Goal: Task Accomplishment & Management: Manage account settings

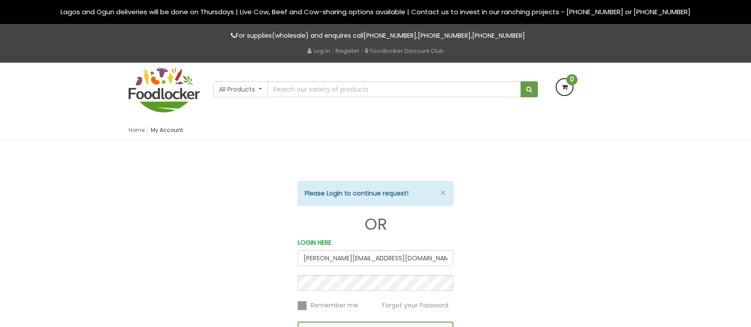
type input "rhoda.adetoye@foodlr.com.ng"
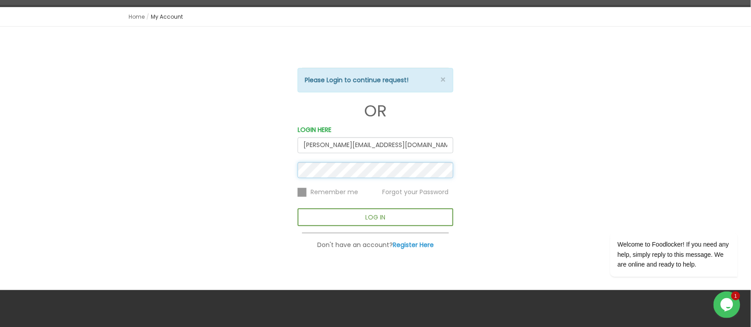
scroll to position [167, 0]
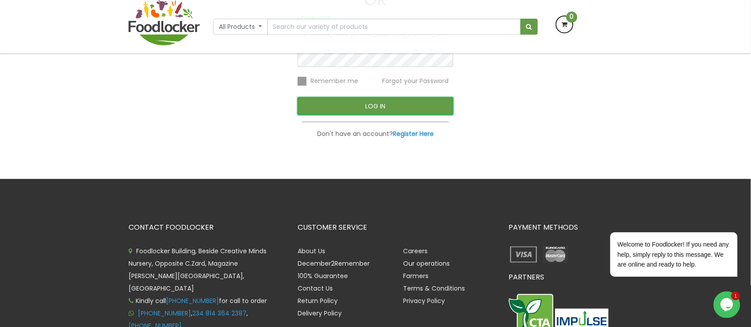
click at [372, 106] on button "LOG IN" at bounding box center [376, 106] width 156 height 18
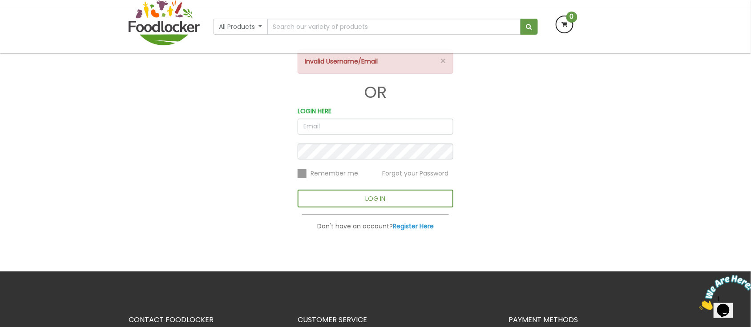
scroll to position [111, 0]
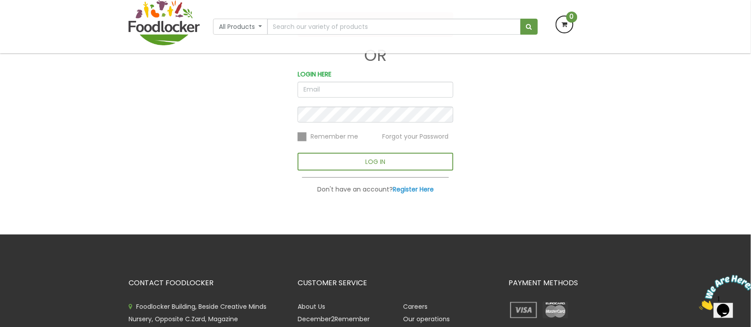
click at [302, 92] on input "email" at bounding box center [376, 90] width 156 height 16
type input "[PERSON_NAME][EMAIL_ADDRESS][DOMAIN_NAME]"
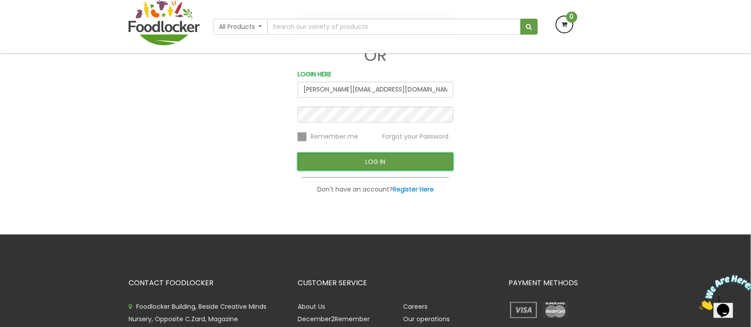
click at [381, 162] on button "LOG IN" at bounding box center [376, 162] width 156 height 18
